Goal: Task Accomplishment & Management: Use online tool/utility

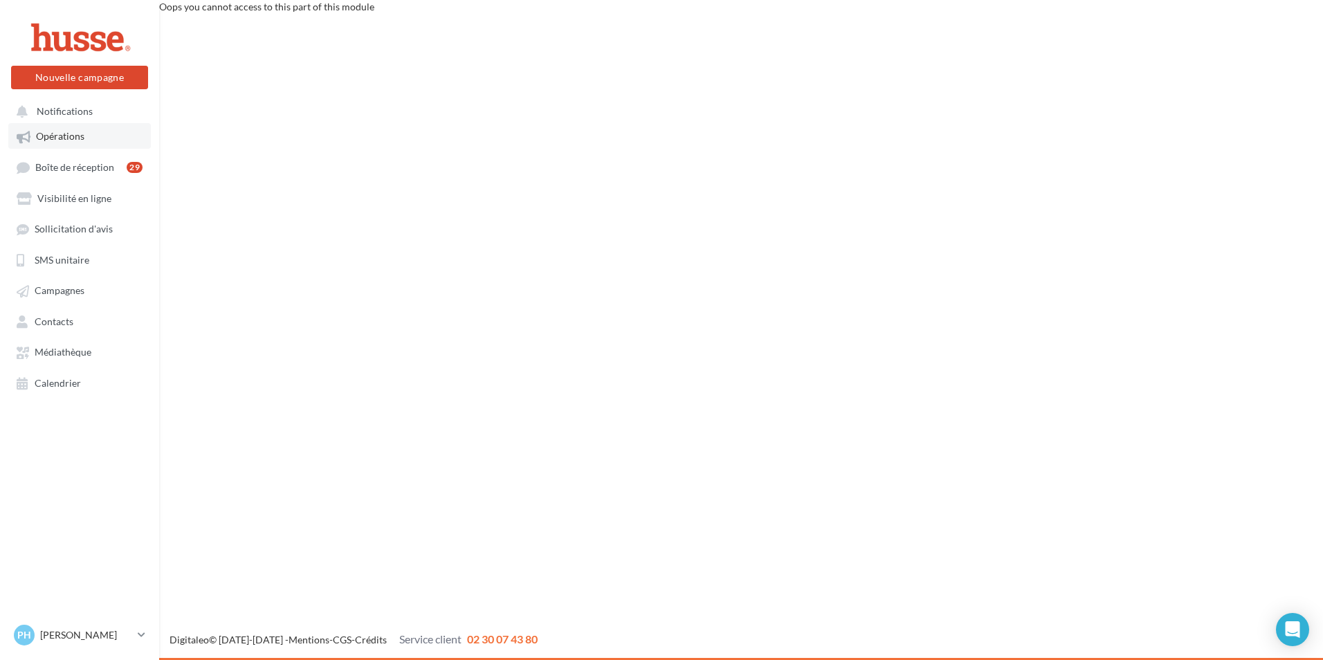
click at [68, 138] on span "Opérations" at bounding box center [60, 137] width 48 height 12
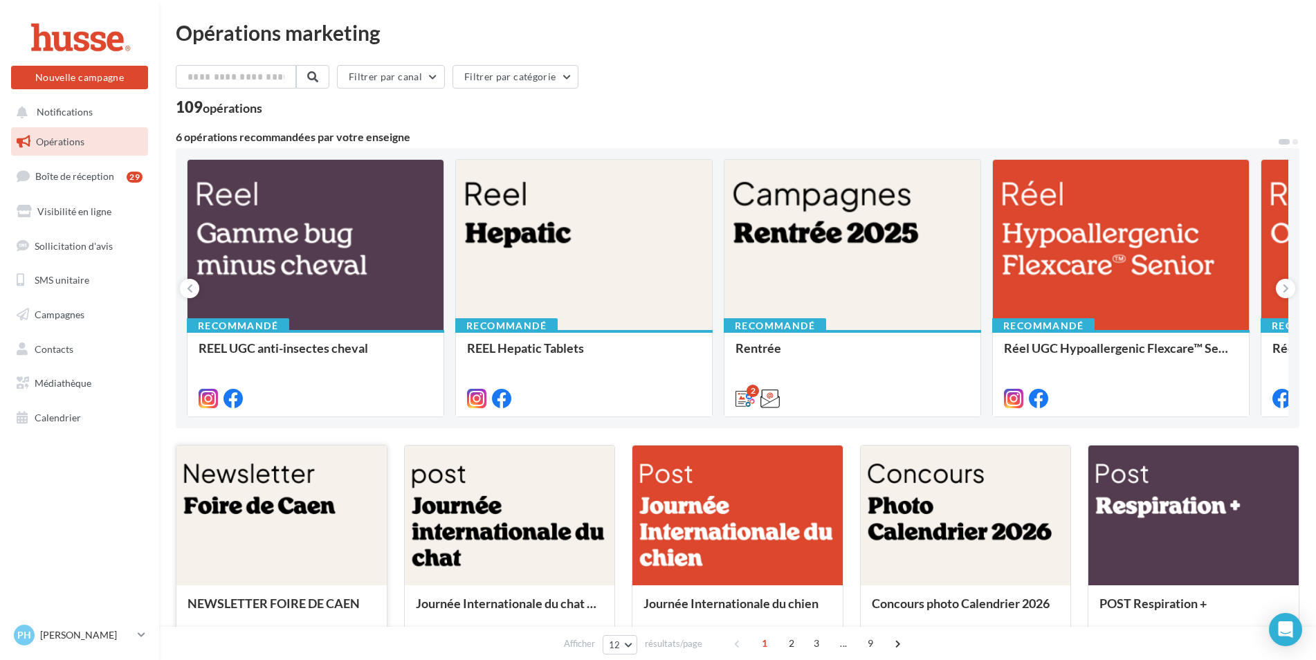
click at [246, 509] on div at bounding box center [281, 516] width 210 height 141
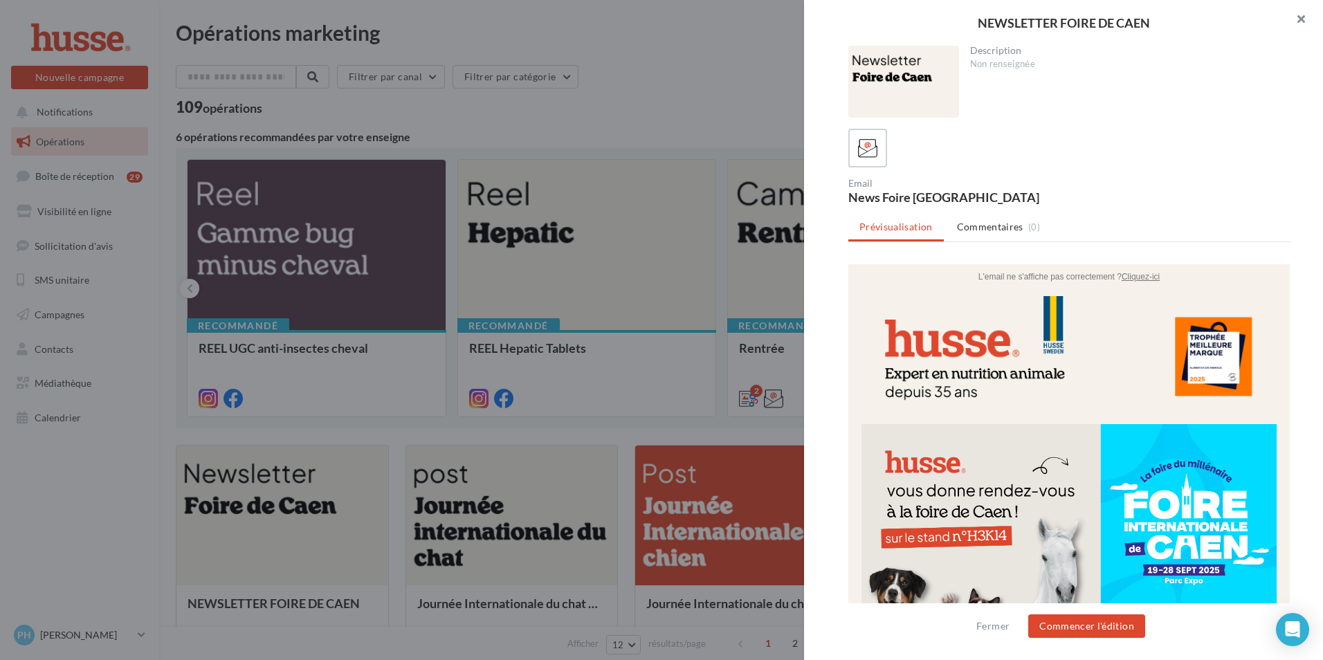
click at [1301, 19] on button "button" at bounding box center [1294, 21] width 55 height 42
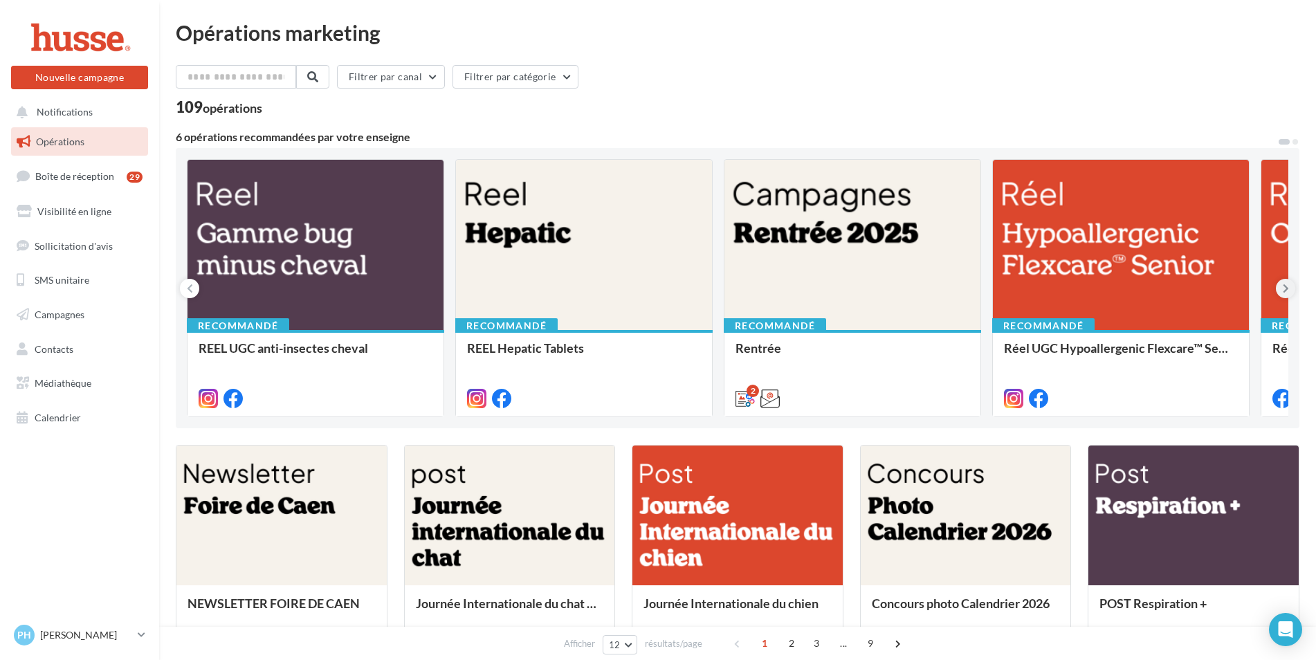
click at [1285, 288] on icon at bounding box center [1286, 289] width 6 height 14
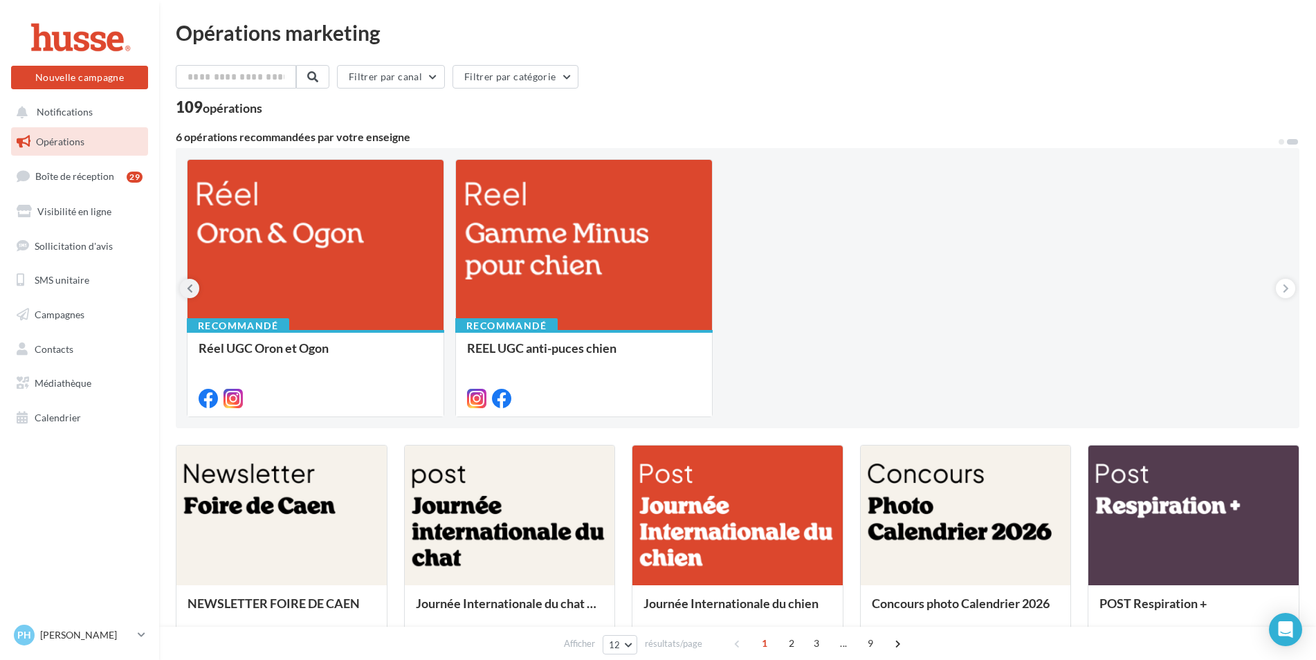
click at [185, 286] on button at bounding box center [189, 288] width 19 height 19
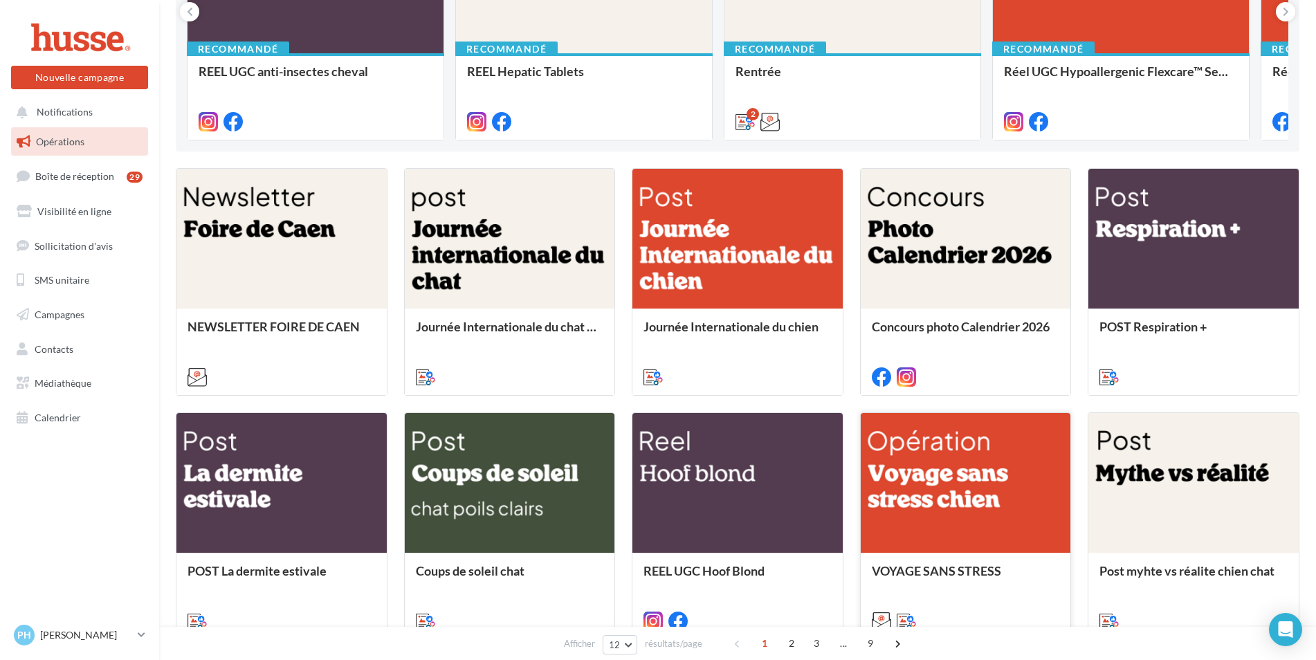
scroll to position [208, 0]
